Goal: Task Accomplishment & Management: Complete application form

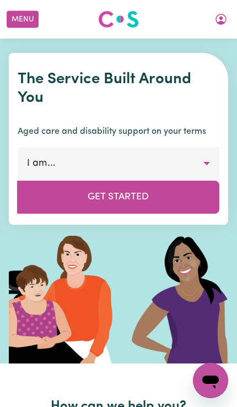
click at [219, 20] on icon "My Account" at bounding box center [220, 19] width 13 height 13
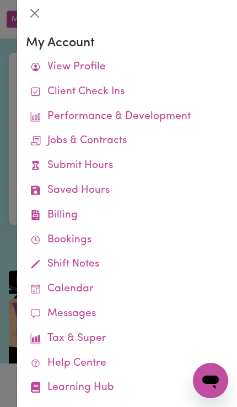
click at [12, 236] on div at bounding box center [118, 203] width 237 height 407
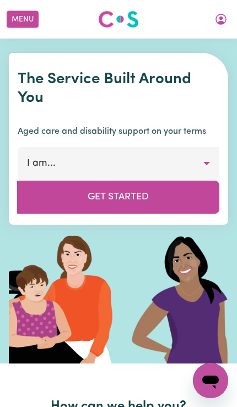
click at [23, 19] on button "Menu" at bounding box center [23, 19] width 32 height 17
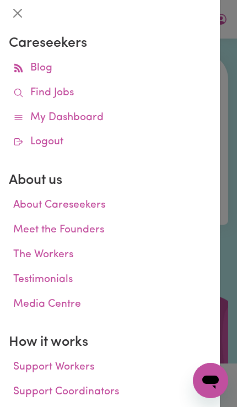
click at [24, 99] on span at bounding box center [18, 93] width 10 height 16
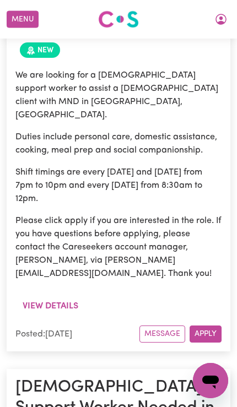
scroll to position [686, 0]
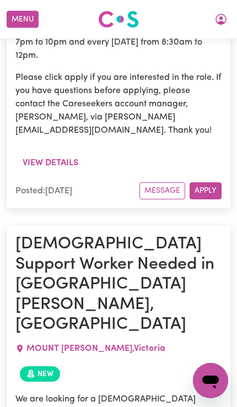
click at [220, 19] on button "My Account" at bounding box center [220, 19] width 23 height 19
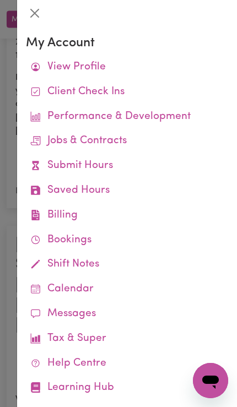
click at [51, 168] on link "Submit Hours" at bounding box center [127, 166] width 202 height 25
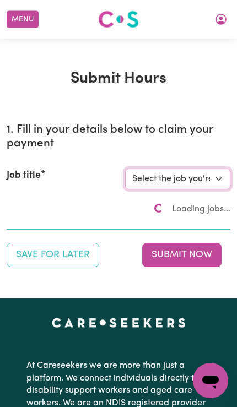
click at [212, 184] on select "Select the job you're submitting hours for..." at bounding box center [177, 178] width 105 height 21
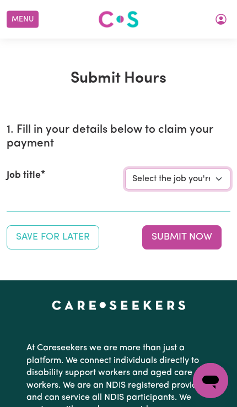
select select "14115"
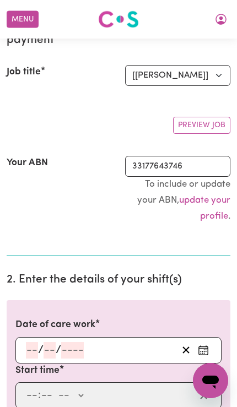
scroll to position [177, 0]
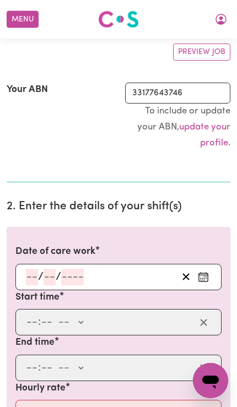
click at [209, 271] on button "Enter the date of care work" at bounding box center [203, 277] width 18 height 17
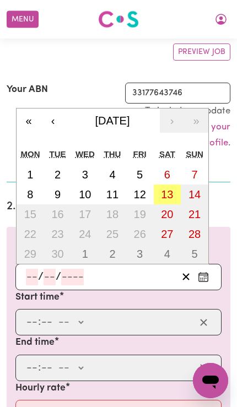
click at [167, 193] on abbr "13" at bounding box center [167, 194] width 12 height 12
type input "[DATE]"
type input "13"
type input "9"
type input "2025"
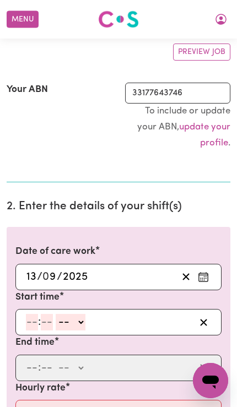
click at [28, 321] on input "number" at bounding box center [32, 322] width 12 height 17
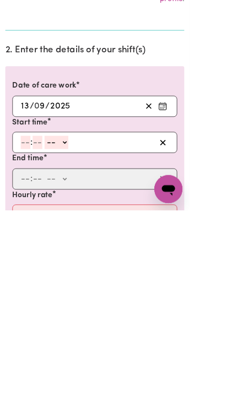
type input "3"
type input "0"
click at [79, 314] on select "-- AM PM" at bounding box center [68, 322] width 30 height 17
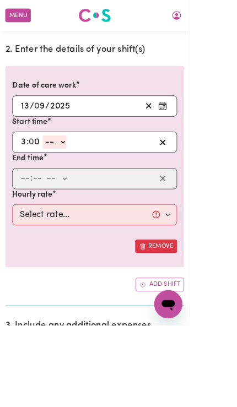
select select "pm"
type input "15:00"
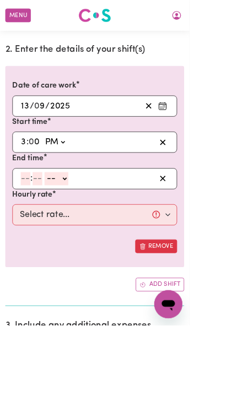
click at [28, 222] on input "number" at bounding box center [32, 223] width 12 height 17
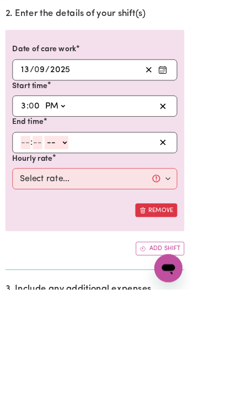
type input "9"
type input "30"
click at [74, 215] on select "-- AM PM" at bounding box center [68, 223] width 30 height 17
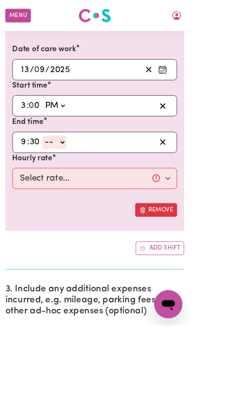
select select "pm"
type input "21:30"
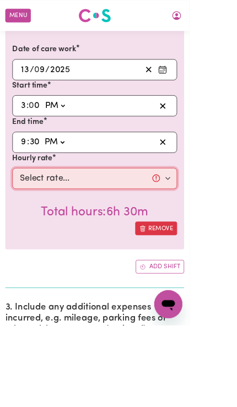
click at [41, 224] on select "Select rate... $57.17 (Weekday) $77.96 ([DATE]) $103.95 ([DATE]) $129.94 (Publi…" at bounding box center [118, 223] width 206 height 26
select select "77.96-[DATE]"
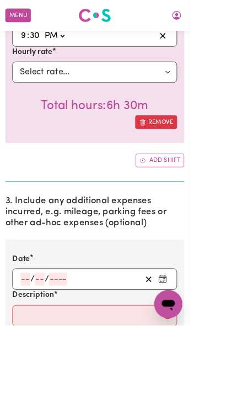
scroll to position [505, 0]
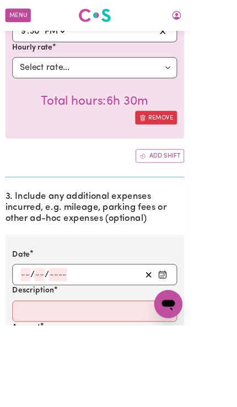
click at [204, 338] on icon "Enter the date of expense" at bounding box center [203, 343] width 11 height 11
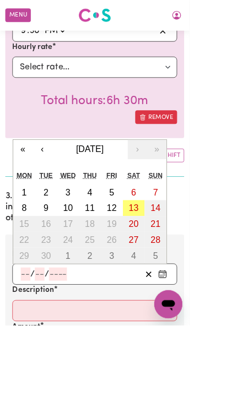
click at [166, 254] on abbr "13" at bounding box center [167, 260] width 12 height 12
type input "[DATE]"
type input "13"
type input "9"
type input "2025"
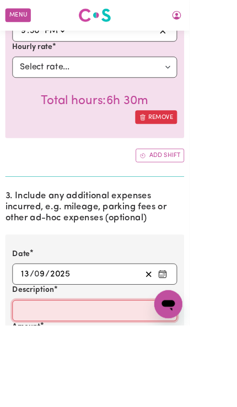
click at [31, 379] on input "Description" at bounding box center [118, 388] width 206 height 26
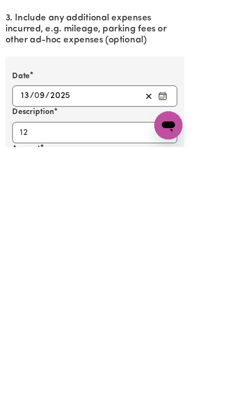
scroll to position [729, 0]
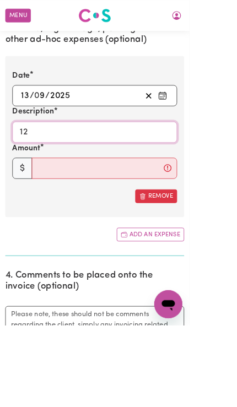
click at [50, 152] on input "12" at bounding box center [118, 165] width 206 height 26
type input "12Km"
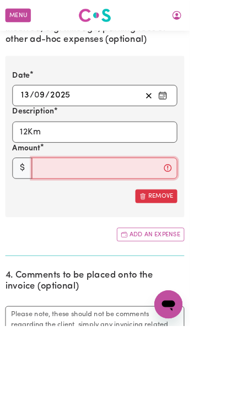
click at [66, 206] on input "Amount" at bounding box center [131, 210] width 182 height 26
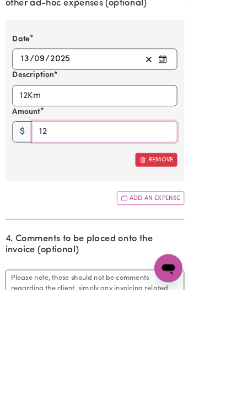
type input "12"
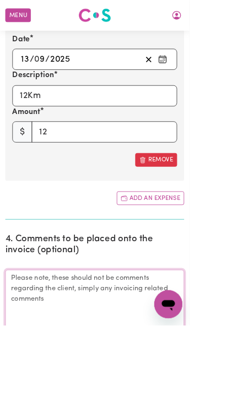
click at [35, 351] on textarea "Comments" at bounding box center [118, 378] width 223 height 83
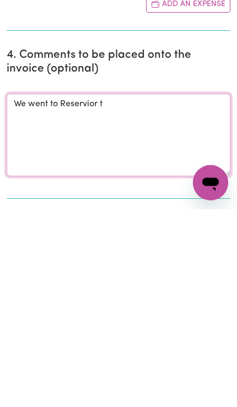
click at [68, 291] on textarea "We went to Reservior t" at bounding box center [118, 332] width 223 height 83
click at [123, 291] on textarea "We went to Reservoir t" at bounding box center [118, 332] width 223 height 83
type textarea "We went to Reservoir to watch Pickle ball play."
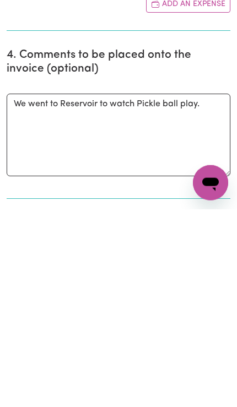
scroll to position [1018, 0]
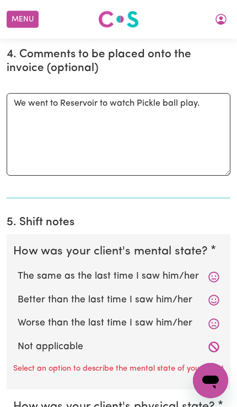
click at [206, 339] on label "Not applicable" at bounding box center [118, 346] width 201 height 14
click at [18, 339] on input "Not applicable" at bounding box center [17, 339] width 1 height 1
radio input "true"
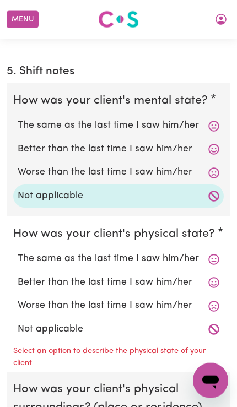
scroll to position [1319, 0]
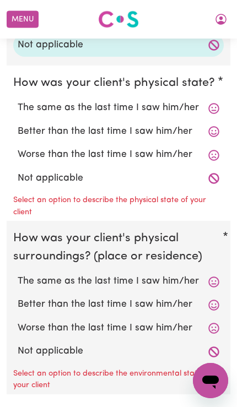
click at [29, 171] on label "Not applicable" at bounding box center [118, 178] width 201 height 14
click at [18, 171] on input "Not applicable" at bounding box center [17, 171] width 1 height 1
radio input "true"
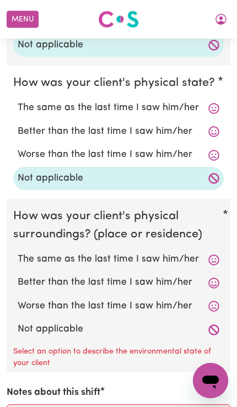
click at [21, 322] on label "Not applicable" at bounding box center [118, 329] width 201 height 14
click at [18, 321] on input "Not applicable" at bounding box center [17, 321] width 1 height 1
radio input "true"
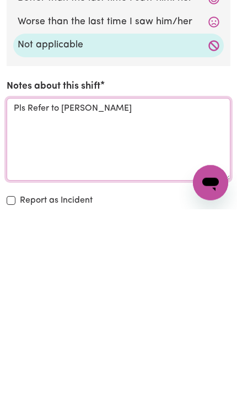
type textarea "Pls Refer to [PERSON_NAME]"
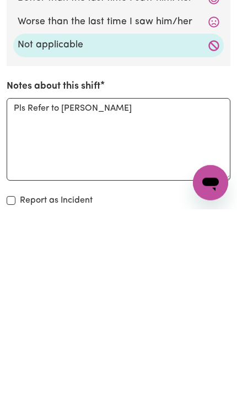
scroll to position [1604, 0]
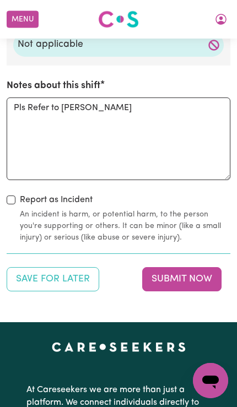
click at [206, 267] on button "Submit Now" at bounding box center [181, 279] width 79 height 24
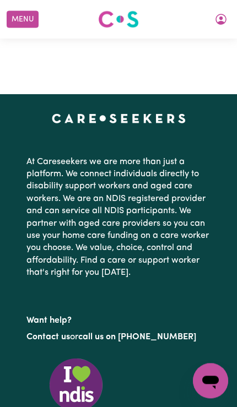
scroll to position [0, 0]
